Goal: Information Seeking & Learning: Check status

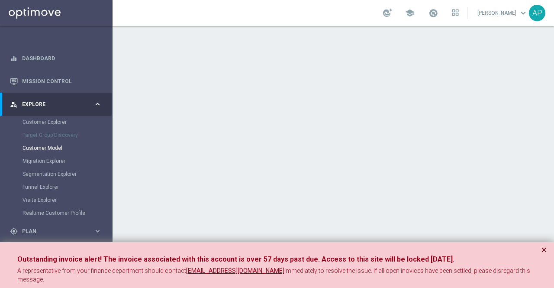
click at [544, 249] on button "×" at bounding box center [544, 250] width 6 height 10
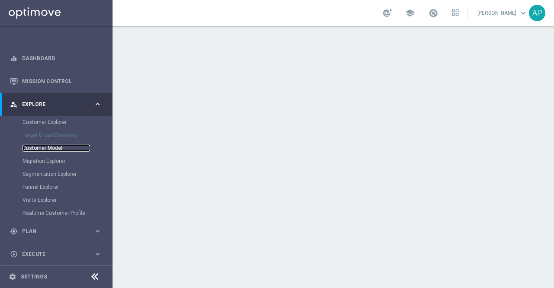
click at [51, 147] on link "Customer Model" at bounding box center [57, 148] width 68 height 7
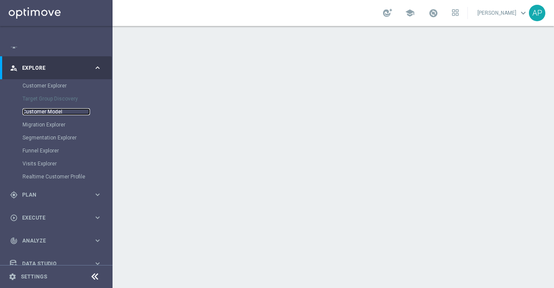
scroll to position [71, 0]
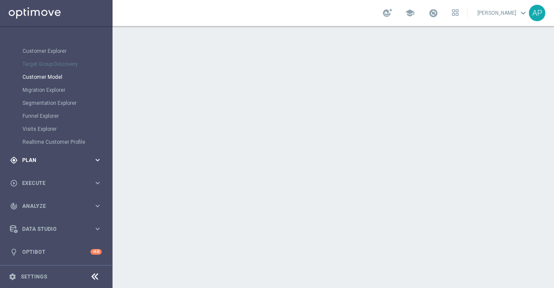
click at [42, 162] on div "gps_fixed Plan" at bounding box center [52, 160] width 84 height 8
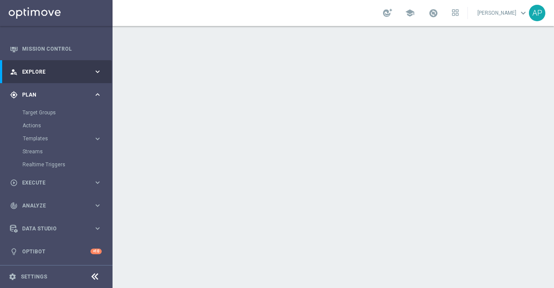
scroll to position [32, 0]
click at [43, 113] on link "Target Groups" at bounding box center [57, 113] width 68 height 7
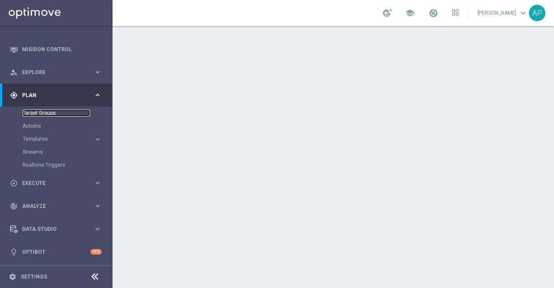
click at [41, 112] on link "Target Groups" at bounding box center [57, 113] width 68 height 7
click at [97, 138] on icon "keyboard_arrow_right" at bounding box center [98, 139] width 8 height 8
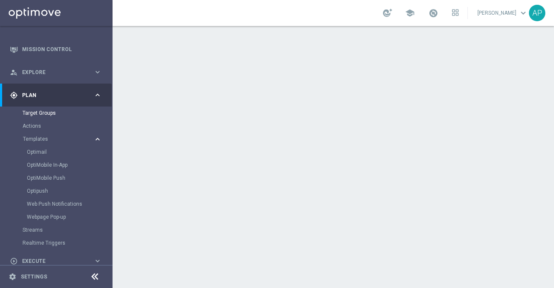
click at [97, 138] on icon "keyboard_arrow_right" at bounding box center [98, 139] width 8 height 8
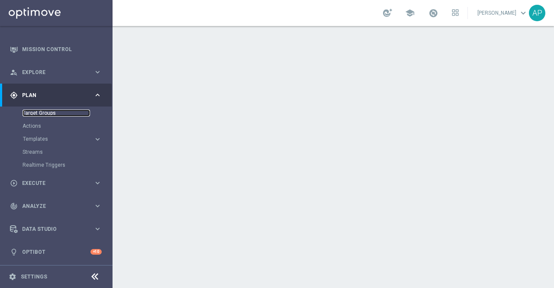
click at [35, 112] on link "Target Groups" at bounding box center [57, 113] width 68 height 7
click at [34, 115] on link "Target Groups" at bounding box center [57, 113] width 68 height 7
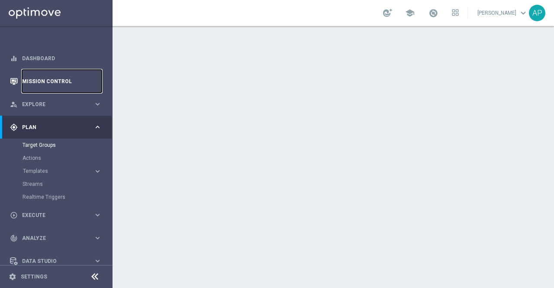
click at [35, 83] on link "Mission Control" at bounding box center [62, 81] width 80 height 23
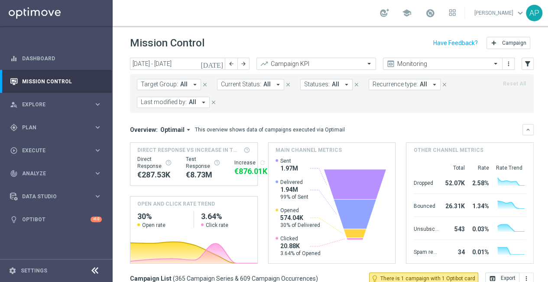
click at [219, 64] on icon "[DATE]" at bounding box center [212, 64] width 23 height 8
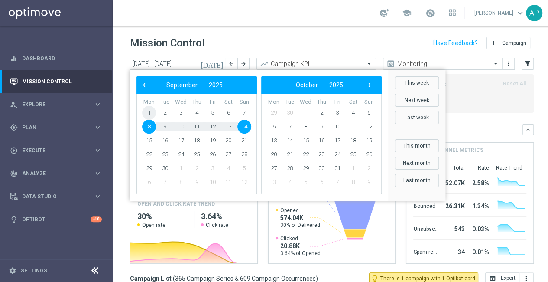
click at [149, 111] on span "1" at bounding box center [149, 113] width 14 height 14
click at [165, 111] on span "2" at bounding box center [165, 113] width 14 height 14
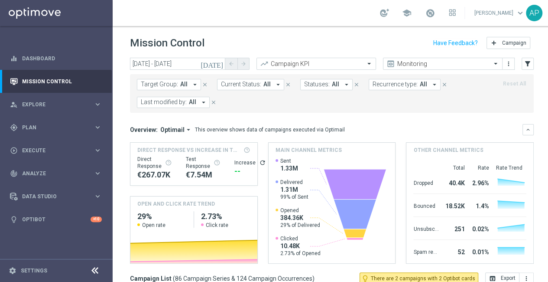
click at [220, 60] on icon "[DATE]" at bounding box center [212, 64] width 23 height 8
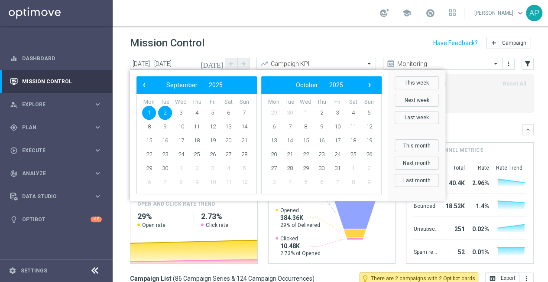
click at [165, 106] on span "2" at bounding box center [165, 113] width 14 height 14
type input "02 Sep 2025 - 02 Sep 2025"
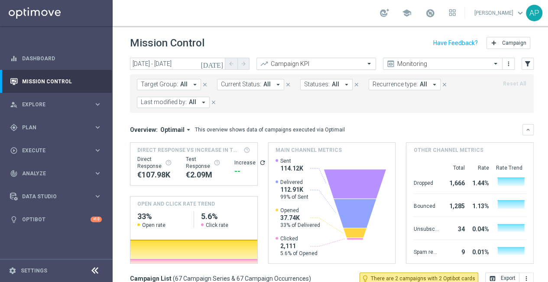
click at [290, 60] on input "text" at bounding box center [307, 63] width 93 height 7
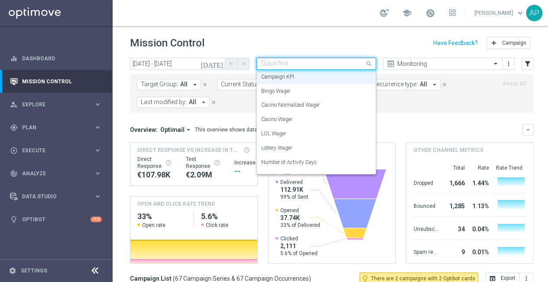
click at [290, 60] on input "text" at bounding box center [307, 63] width 93 height 7
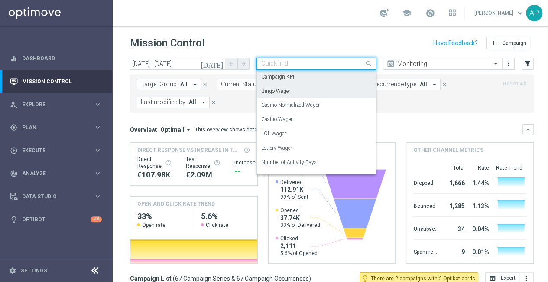
click at [405, 93] on form "Target Group: All arrow_drop_down close Current Status: All arrow_drop_down clo…" at bounding box center [312, 93] width 351 height 29
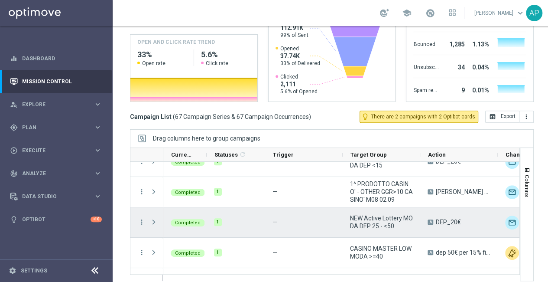
scroll to position [217, 0]
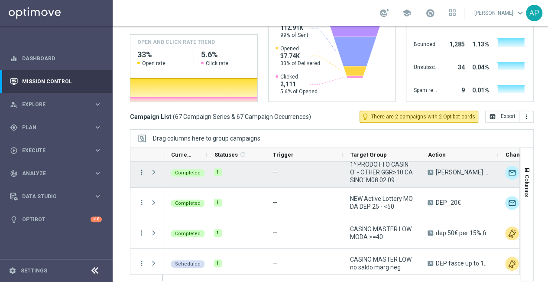
click at [139, 168] on icon "more_vert" at bounding box center [142, 172] width 8 height 8
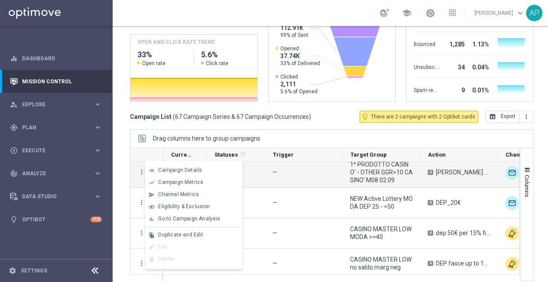
click at [152, 117] on div "Mission Control add Campaign today 02 Sep 2025 - 02 Sep 2025 arrow_back arrow_f…" at bounding box center [332, 154] width 438 height 256
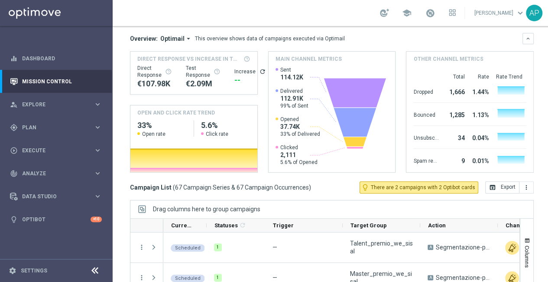
scroll to position [0, 0]
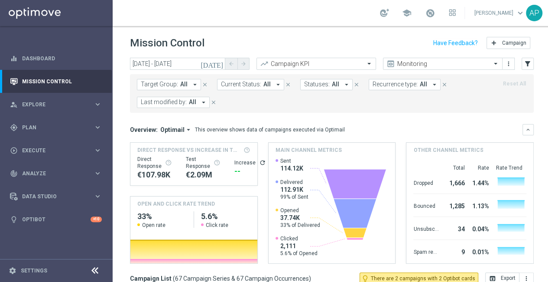
click at [192, 81] on icon "arrow_drop_down" at bounding box center [195, 85] width 8 height 8
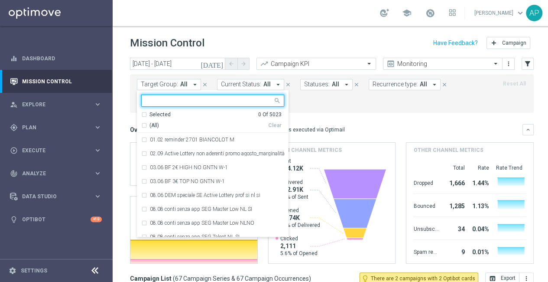
type input "333903"
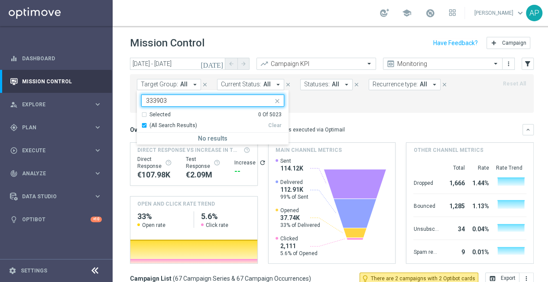
drag, startPoint x: 173, startPoint y: 93, endPoint x: 146, endPoint y: 93, distance: 27.7
click at [146, 97] on input "333903" at bounding box center [209, 100] width 127 height 7
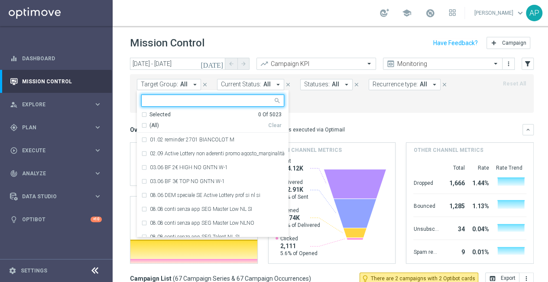
paste input "1^ PRODOTTO CASINO' - TOP 1.000 GGR CASINO' M08"
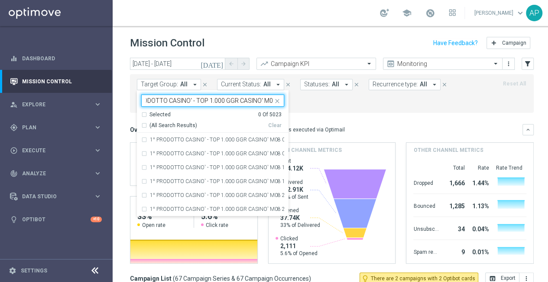
type input "1^ PRODOTTO CASINO' - TOP 1.000 GGR CASINO' M08"
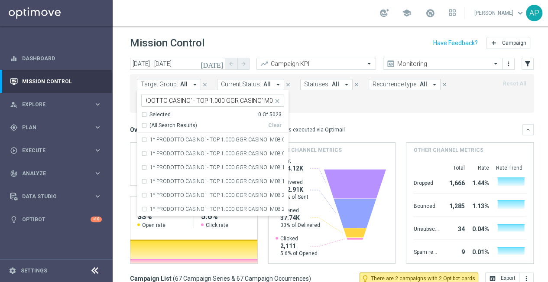
click at [317, 93] on form "Target Group: All arrow_drop_down 1^ PRODOTTO CASINO' - TOP 1.000 GGR CASINO' M…" at bounding box center [312, 93] width 351 height 29
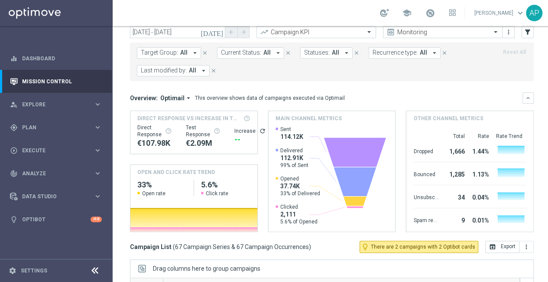
scroll to position [0, 0]
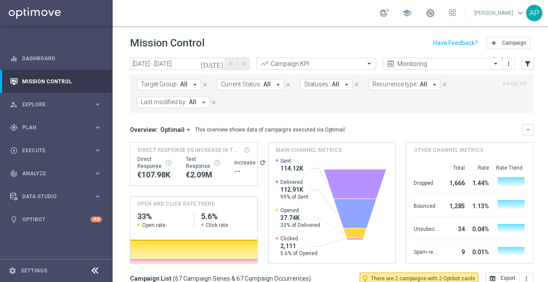
click at [204, 98] on icon "arrow_drop_down" at bounding box center [204, 102] width 8 height 8
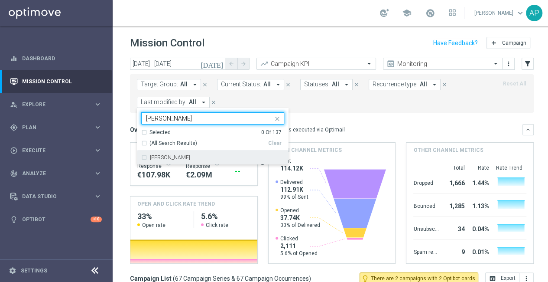
click at [181, 155] on label "Jennyffer Gonzalez" at bounding box center [170, 157] width 40 height 5
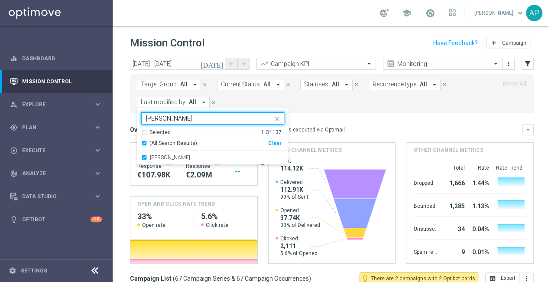
drag, startPoint x: 173, startPoint y: 112, endPoint x: 138, endPoint y: 111, distance: 35.5
click at [138, 112] on ng-select "Jennyffer Gonzalez jenny Selected 1 Of 137 (All Search Results) Clear Jennyffer…" at bounding box center [213, 138] width 152 height 52
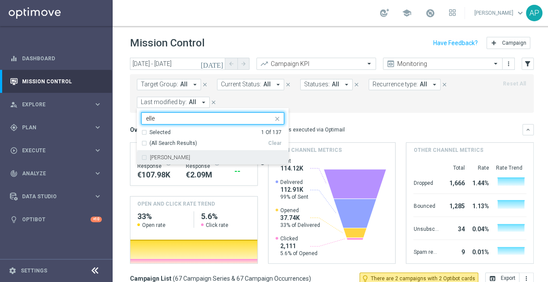
click at [159, 155] on label "Edoardo Ellena" at bounding box center [170, 157] width 40 height 5
type input "elle"
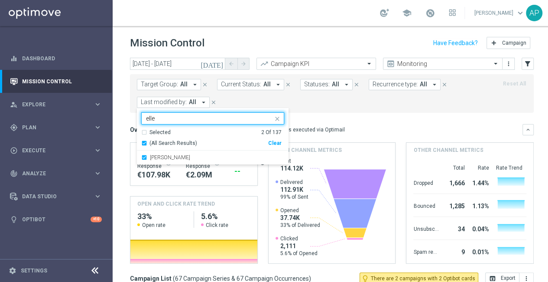
drag, startPoint x: 165, startPoint y: 110, endPoint x: 138, endPoint y: 107, distance: 27.1
click at [140, 112] on ng-select "Selected 2 of 137 elle Selected 2 Of 137 (All Search Results) Clear Edoardo Ell…" at bounding box center [213, 138] width 152 height 52
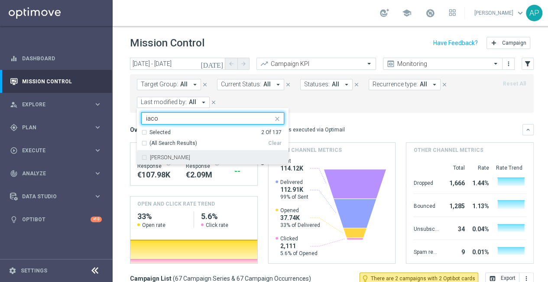
click at [158, 155] on label "Antonio Iacovone" at bounding box center [170, 157] width 40 height 5
type input "iaco"
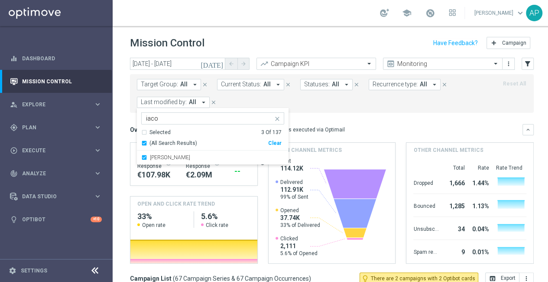
click at [317, 101] on div "Target Group: All arrow_drop_down close Current Status: All arrow_drop_down clo…" at bounding box center [332, 93] width 404 height 39
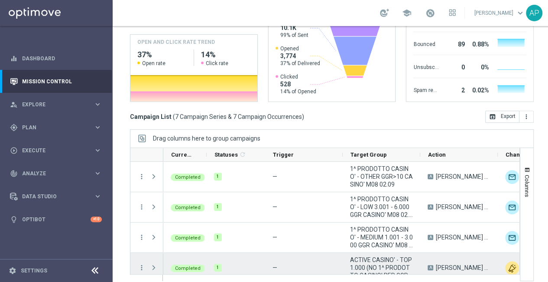
scroll to position [43, 0]
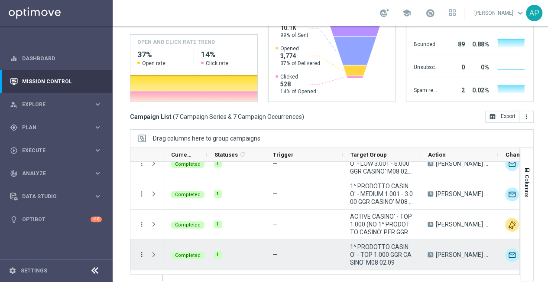
click at [140, 250] on icon "more_vert" at bounding box center [142, 254] width 8 height 8
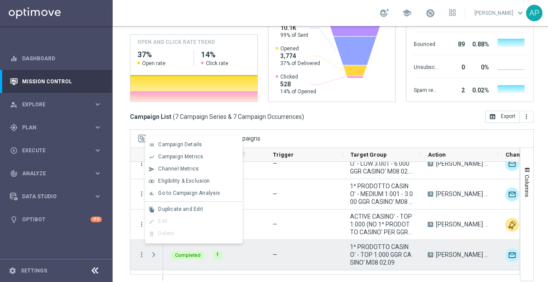
click at [153, 251] on span "Press SPACE to deselect this row." at bounding box center [154, 254] width 8 height 7
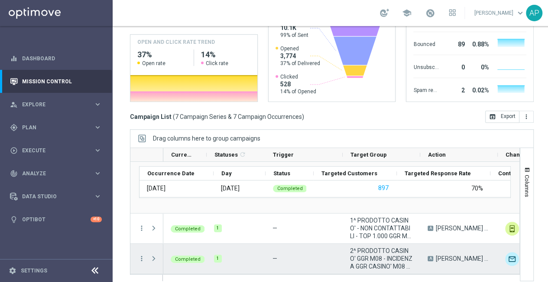
scroll to position [113, 0]
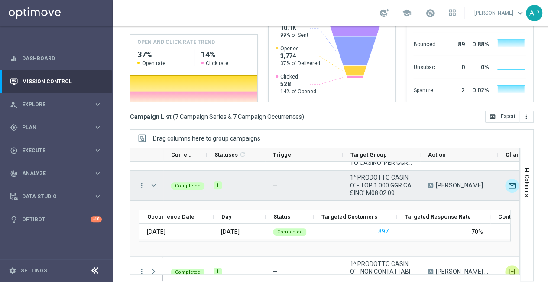
click at [153, 182] on span "Press SPACE to select this row." at bounding box center [154, 185] width 8 height 7
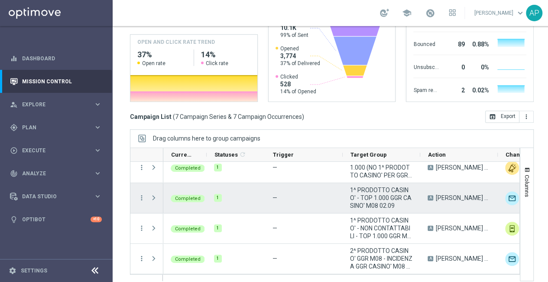
scroll to position [100, 0]
click at [141, 194] on icon "more_vert" at bounding box center [142, 198] width 8 height 8
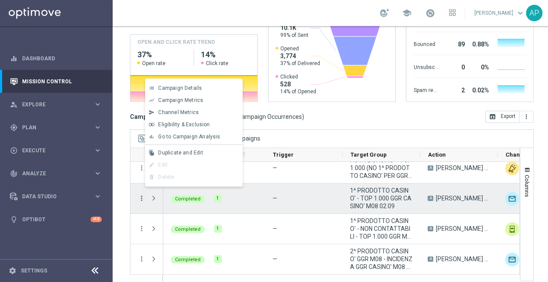
click at [141, 194] on icon "more_vert" at bounding box center [142, 198] width 8 height 8
click at [152, 194] on span "Press SPACE to deselect this row." at bounding box center [154, 197] width 8 height 7
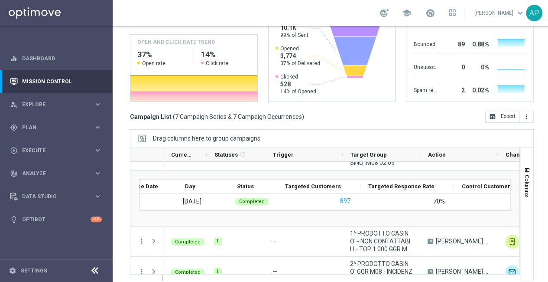
scroll to position [0, 17]
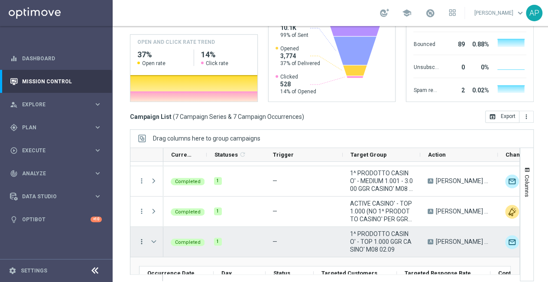
click at [142, 237] on icon "more_vert" at bounding box center [142, 241] width 8 height 8
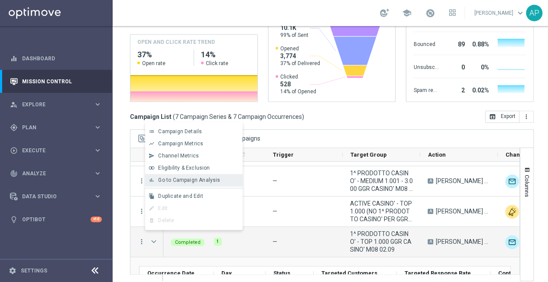
click at [181, 180] on span "Go to Campaign Analysis" at bounding box center [189, 180] width 62 height 6
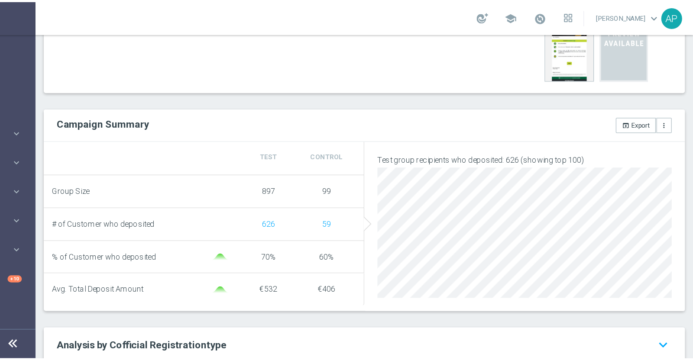
scroll to position [260, 0]
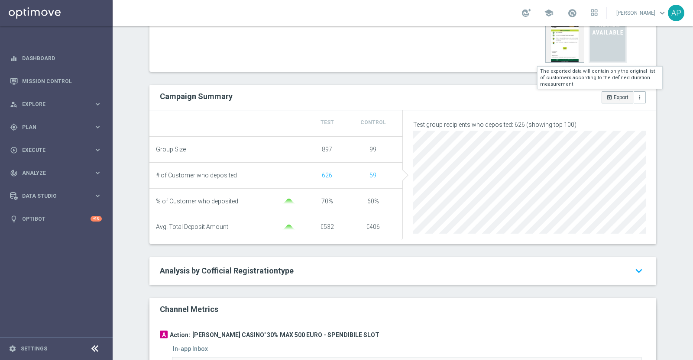
click at [554, 95] on button "open_in_browser Export" at bounding box center [618, 97] width 32 height 12
